Goal: Task Accomplishment & Management: Complete application form

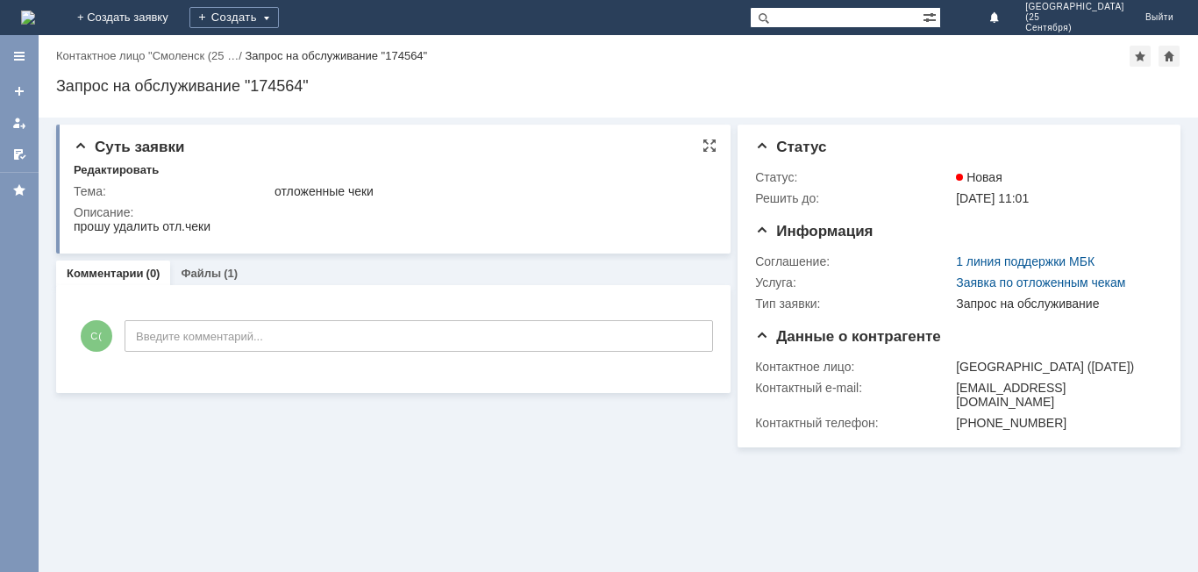
drag, startPoint x: 65, startPoint y: 2, endPoint x: 389, endPoint y: 179, distance: 369.7
click at [389, 179] on div "Тема: отложенные чеки Описание:" at bounding box center [395, 208] width 643 height 62
click at [279, 16] on div "Создать" at bounding box center [233, 17] width 89 height 21
click at [326, 51] on link "Заявка" at bounding box center [259, 52] width 133 height 21
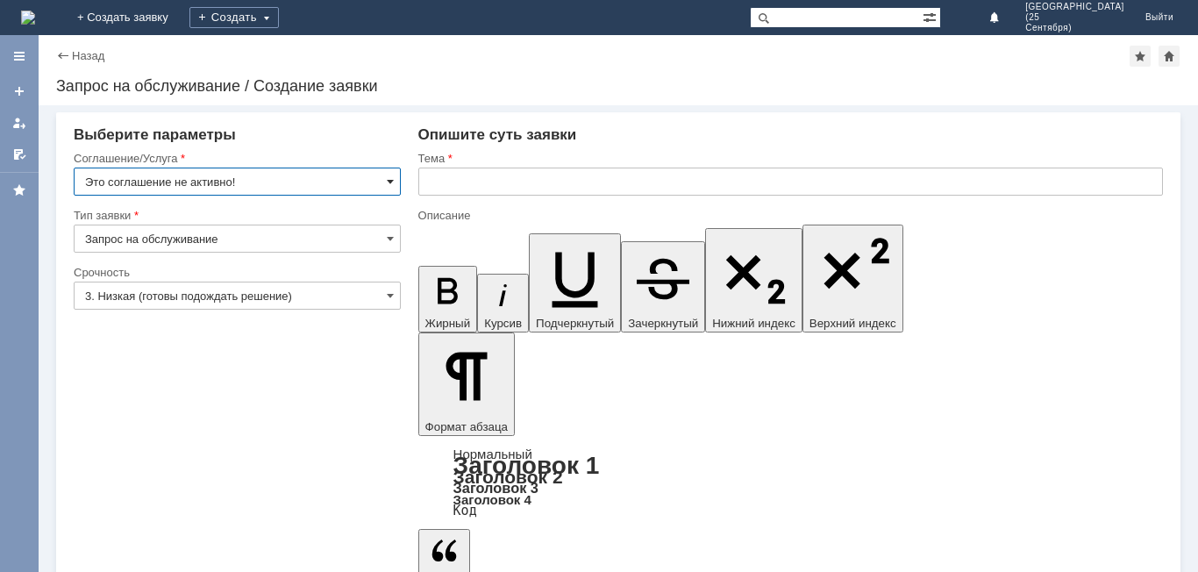
click at [388, 182] on span at bounding box center [390, 182] width 7 height 14
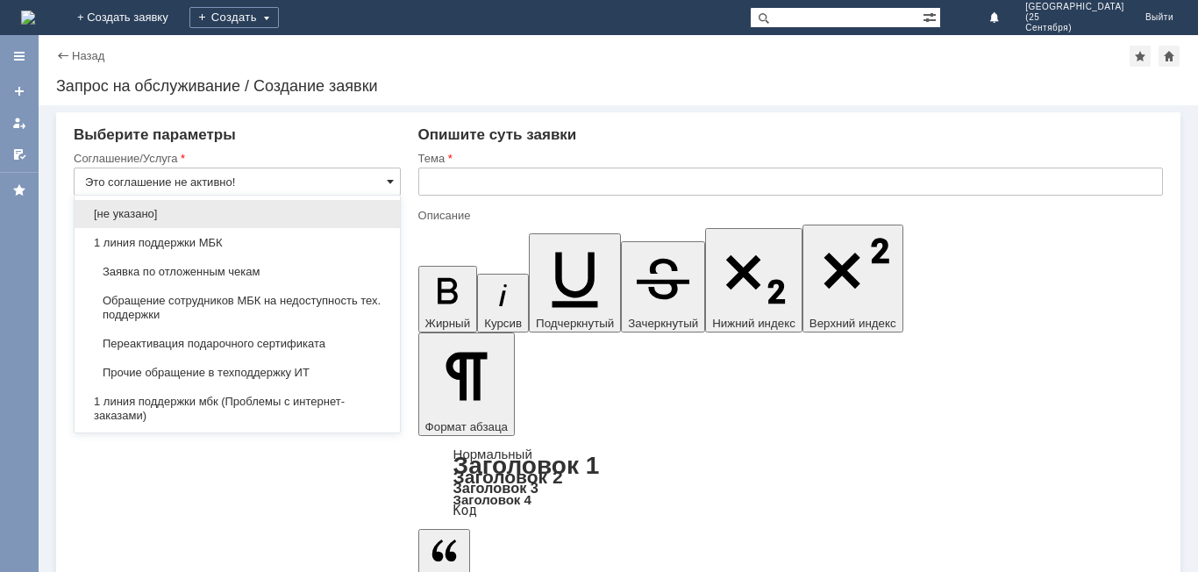
click at [388, 182] on span at bounding box center [390, 182] width 7 height 14
click at [345, 268] on span "Заявка по отложенным чекам" at bounding box center [237, 272] width 304 height 14
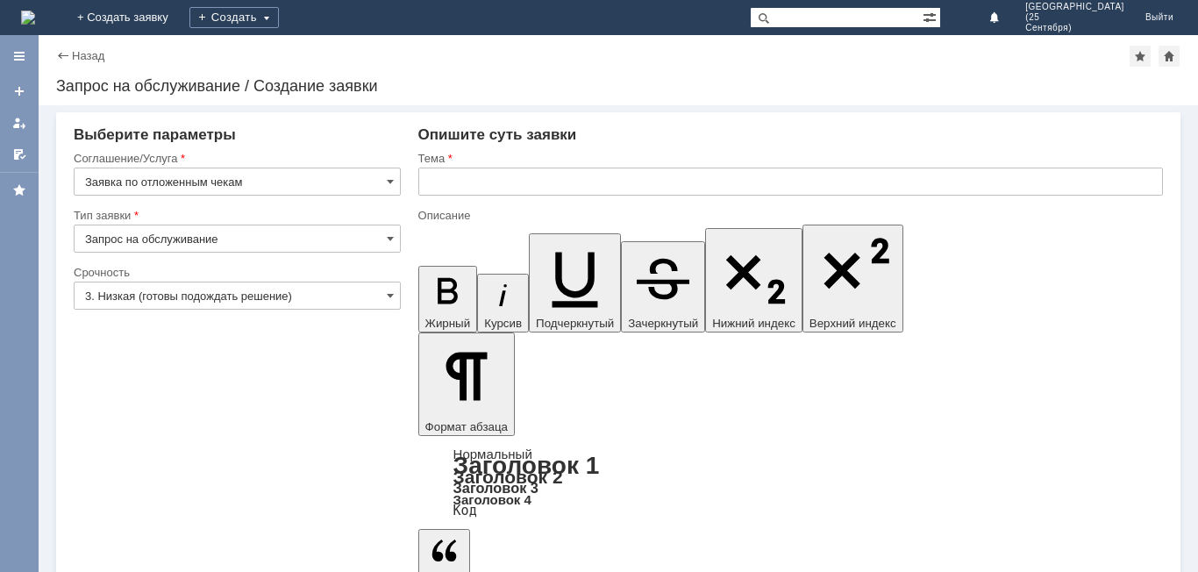
type input "Заявка по отложенным чекам"
click at [390, 293] on span at bounding box center [390, 295] width 7 height 14
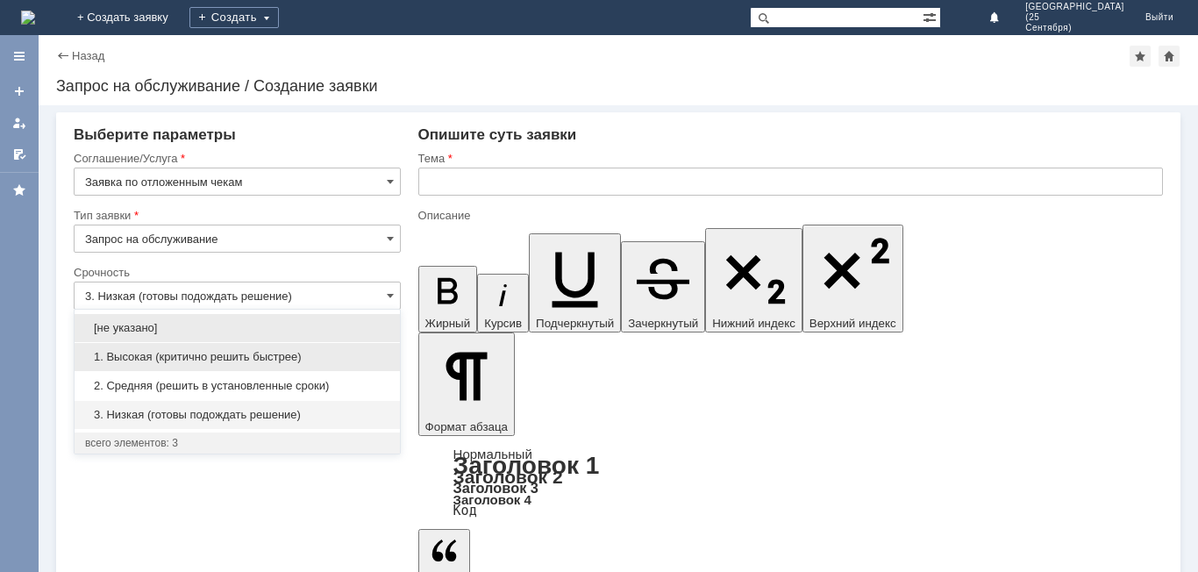
click at [374, 356] on span "1. Высокая (критично решить быстрее)" at bounding box center [237, 357] width 304 height 14
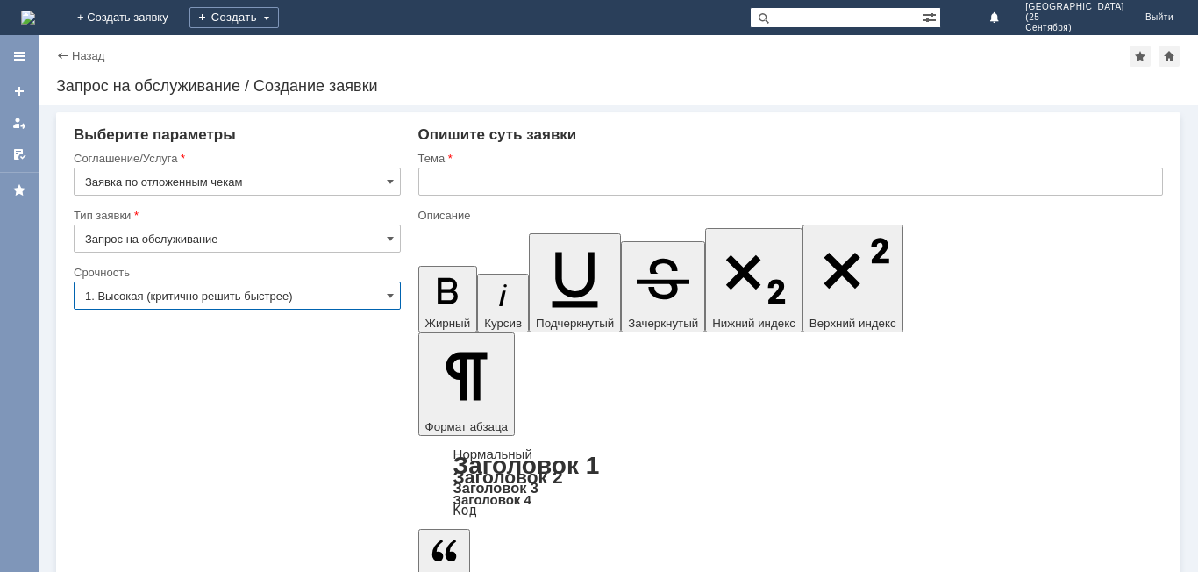
type input "1. Высокая (критично решить быстрее)"
click at [480, 184] on input "text" at bounding box center [790, 181] width 744 height 28
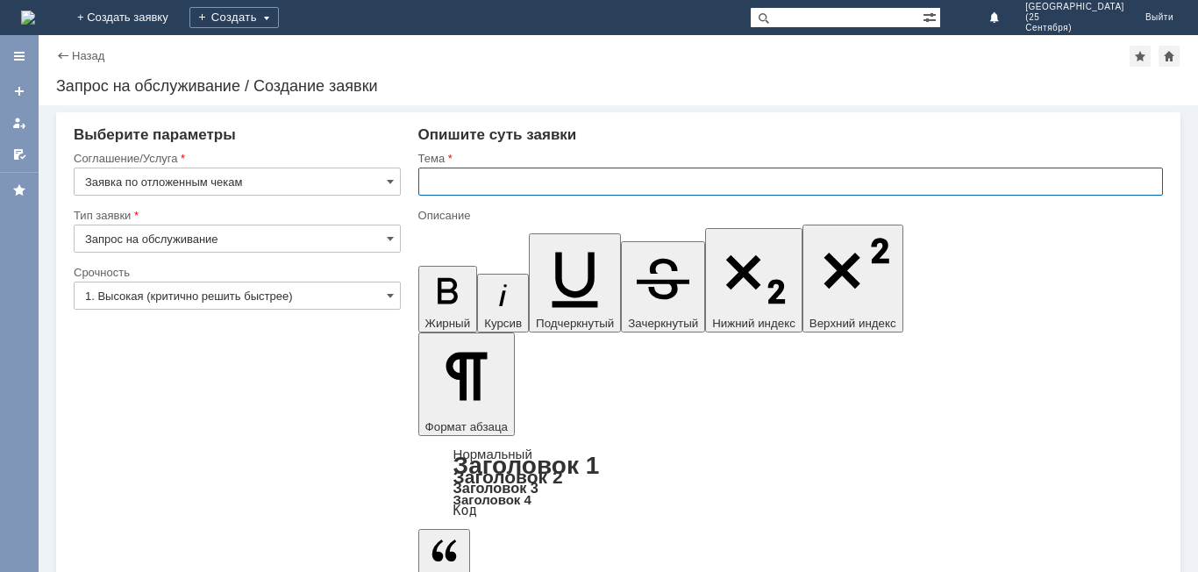
click at [480, 184] on input "text" at bounding box center [790, 181] width 744 height 28
type input "Отложенные чеки"
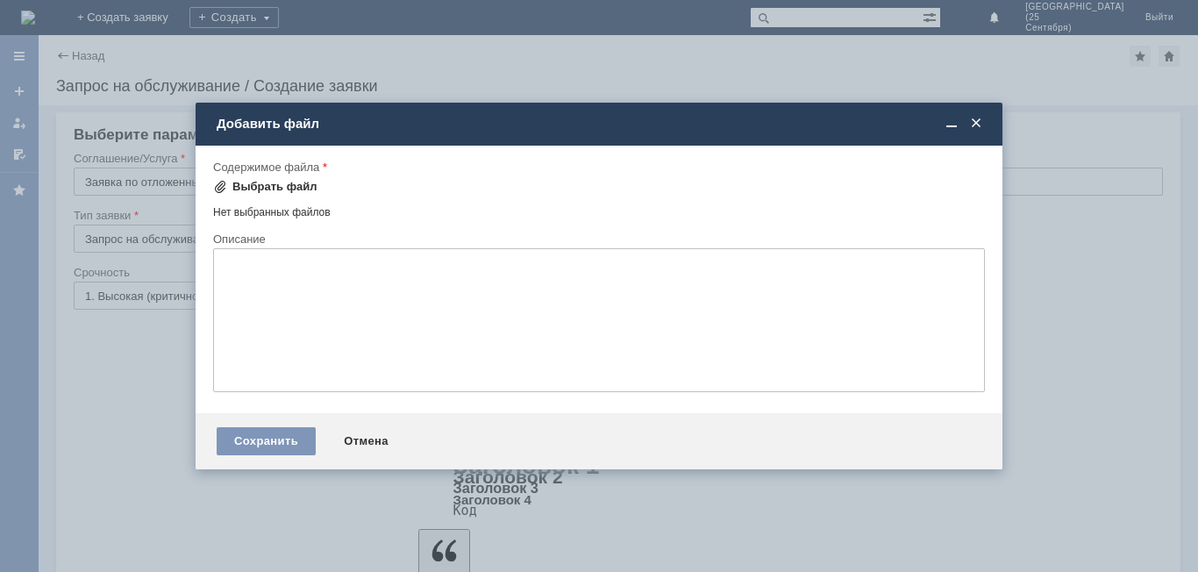
click at [283, 184] on div "Выбрать файл" at bounding box center [274, 187] width 85 height 14
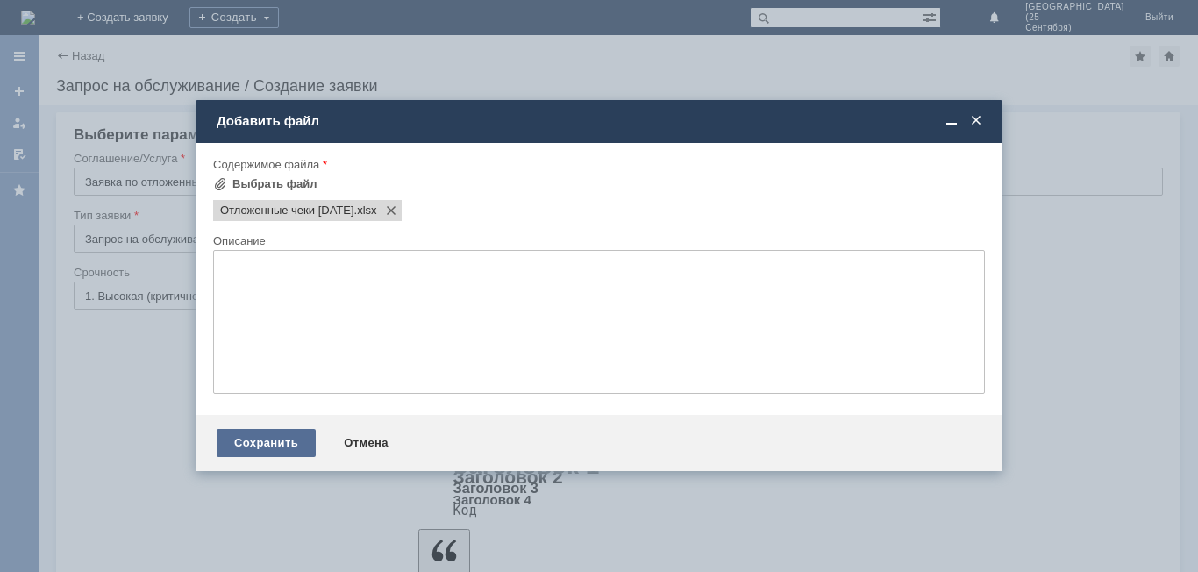
click at [305, 443] on div "Сохранить" at bounding box center [266, 443] width 99 height 28
